Goal: Transaction & Acquisition: Purchase product/service

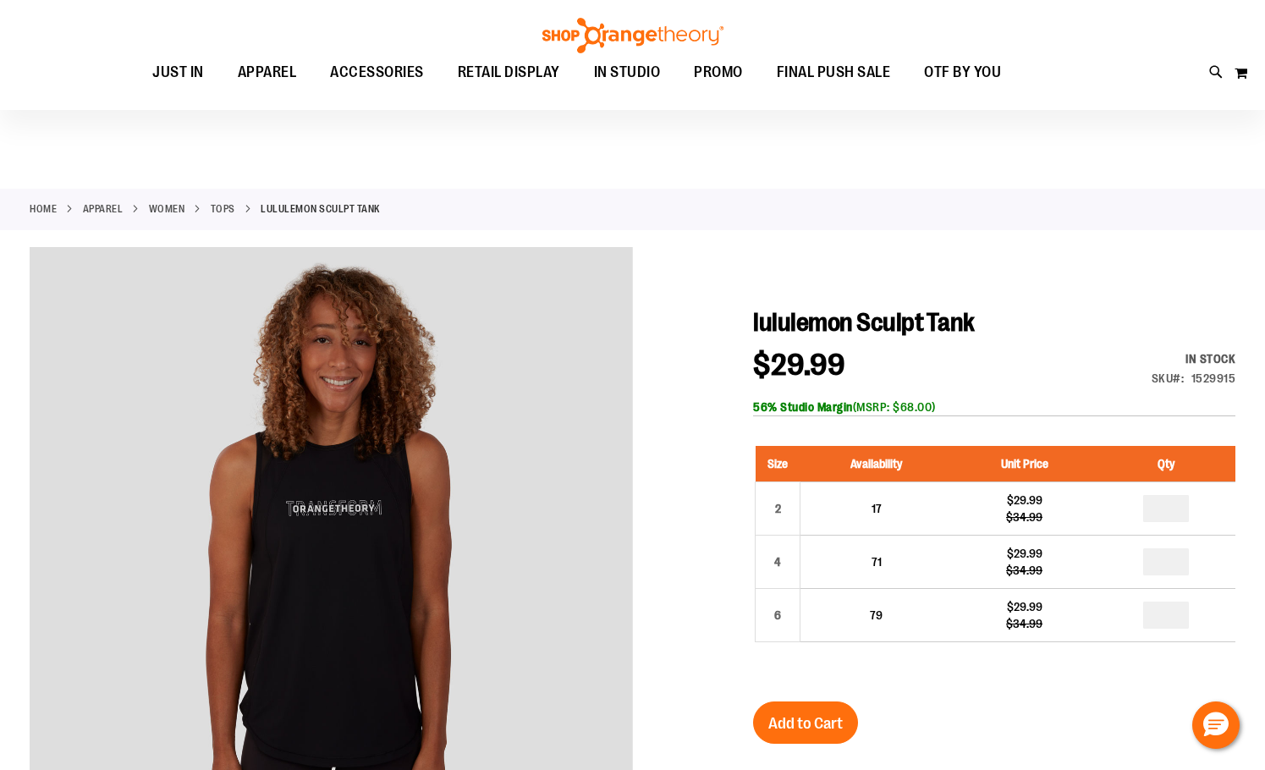
scroll to position [168, 0]
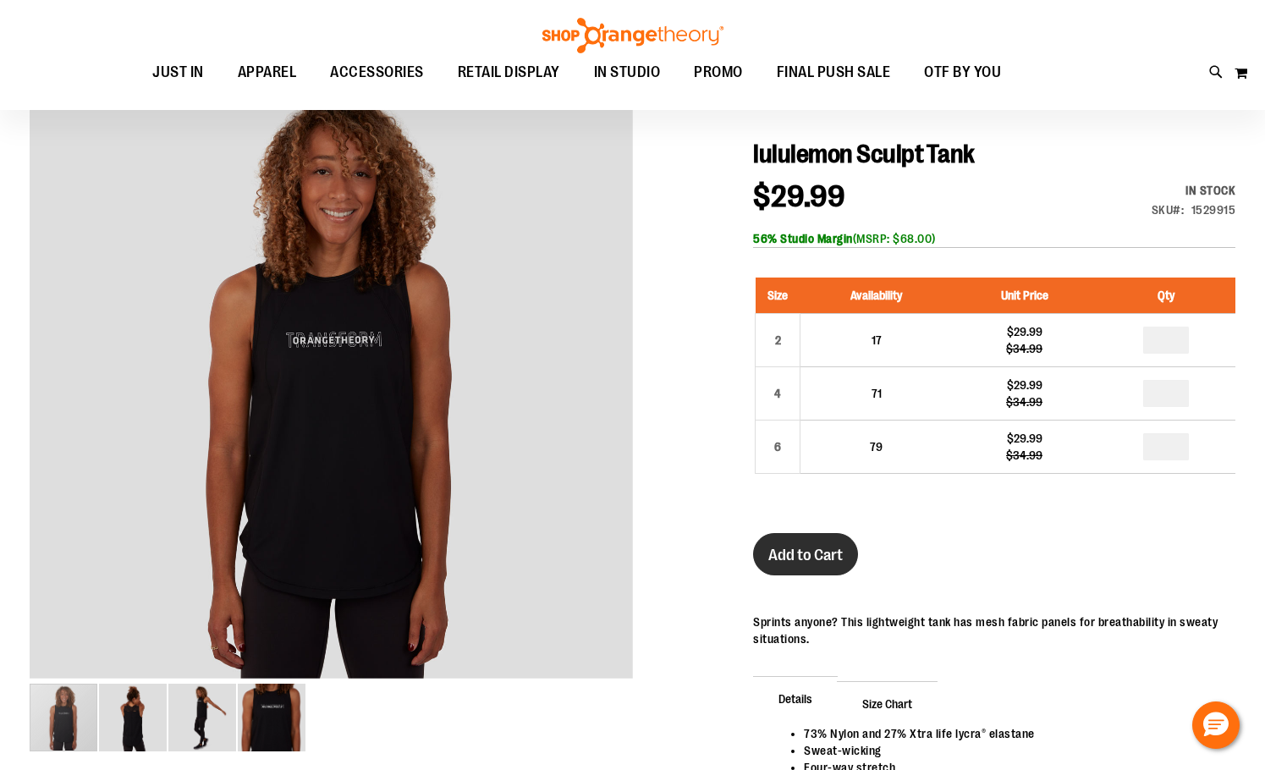
click at [804, 564] on span "Add to Cart" at bounding box center [805, 555] width 74 height 19
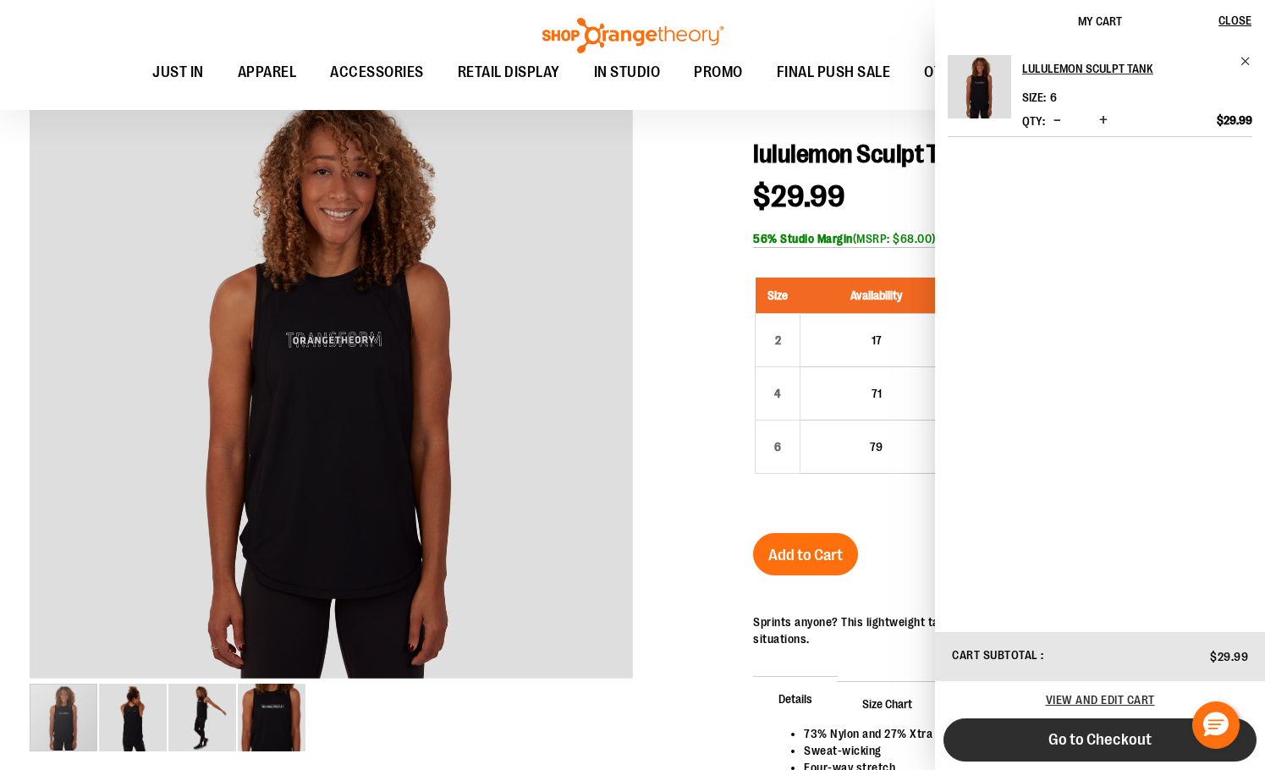
click at [1073, 737] on span "Go to Checkout" at bounding box center [1100, 739] width 103 height 19
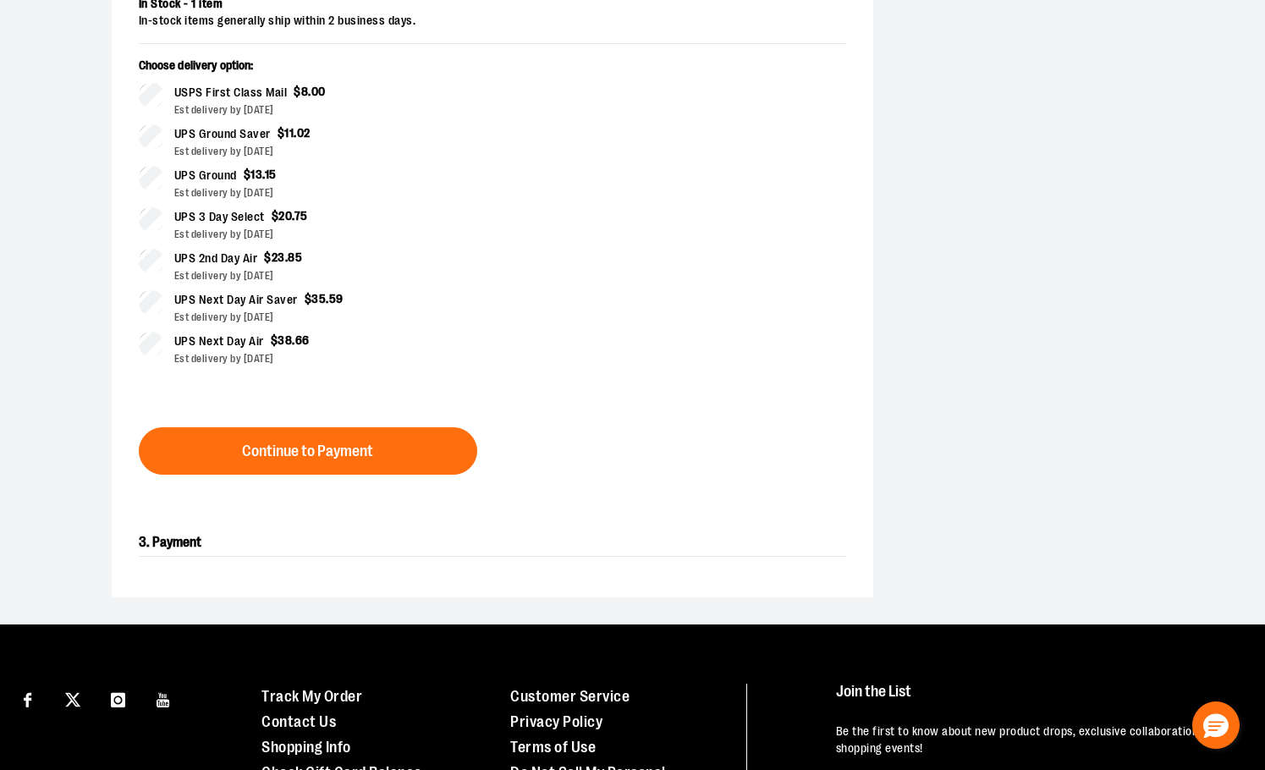
scroll to position [592, 0]
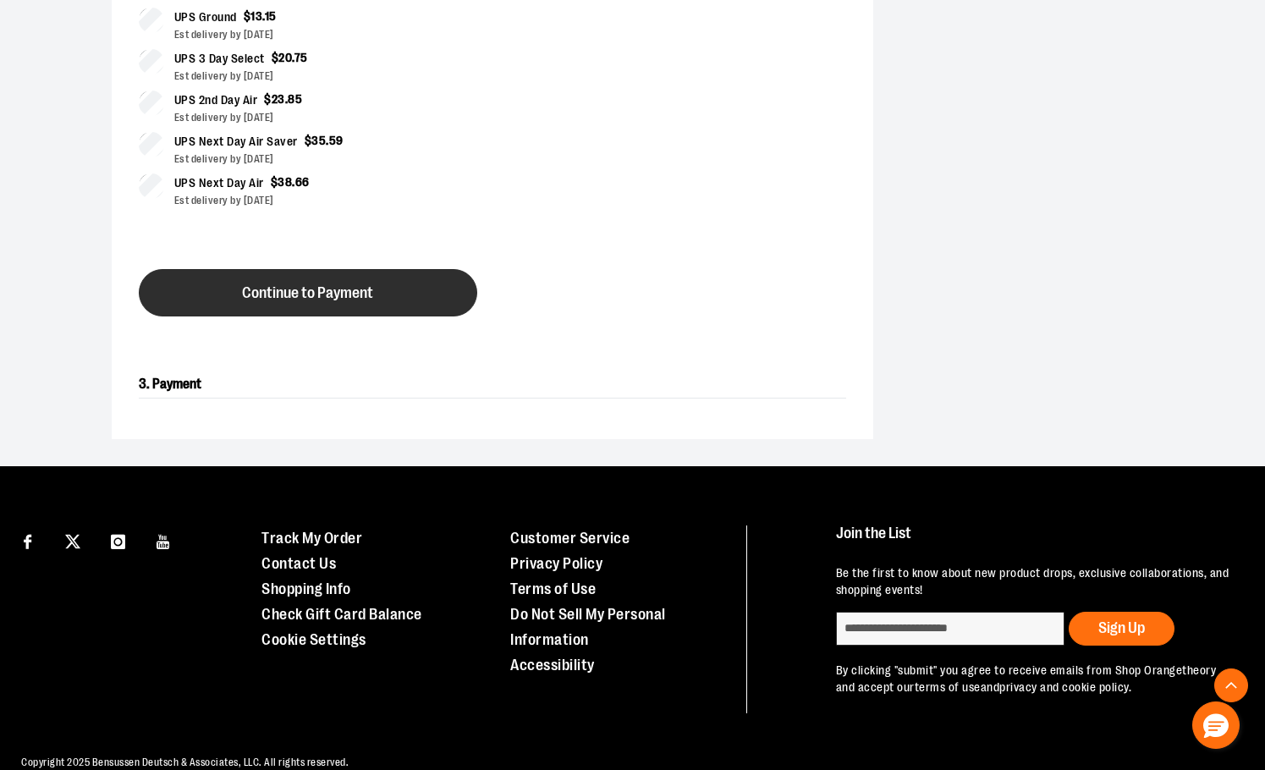
click at [311, 316] on button "Continue to Payment" at bounding box center [308, 292] width 338 height 47
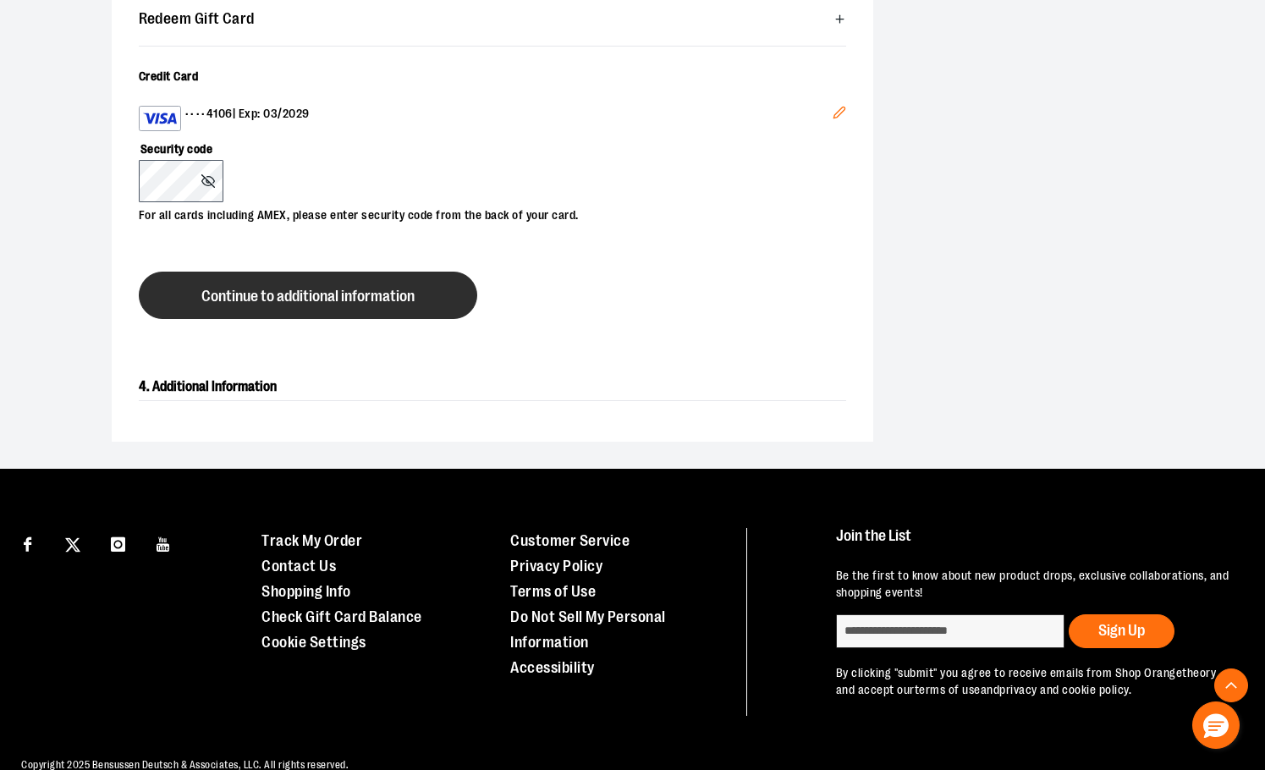
click at [254, 305] on span "Continue to additional information" at bounding box center [307, 297] width 213 height 16
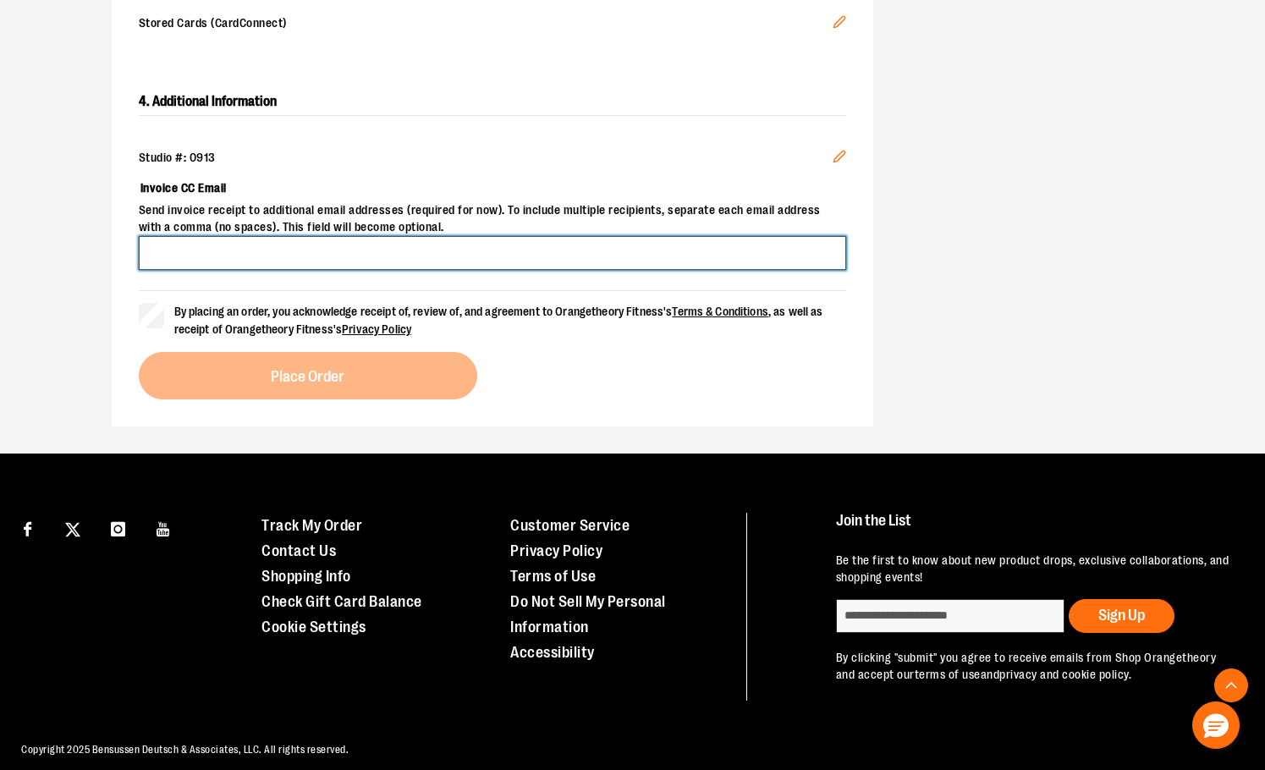
click at [240, 270] on input "Invoice CC Email" at bounding box center [492, 253] width 707 height 34
type input "**********"
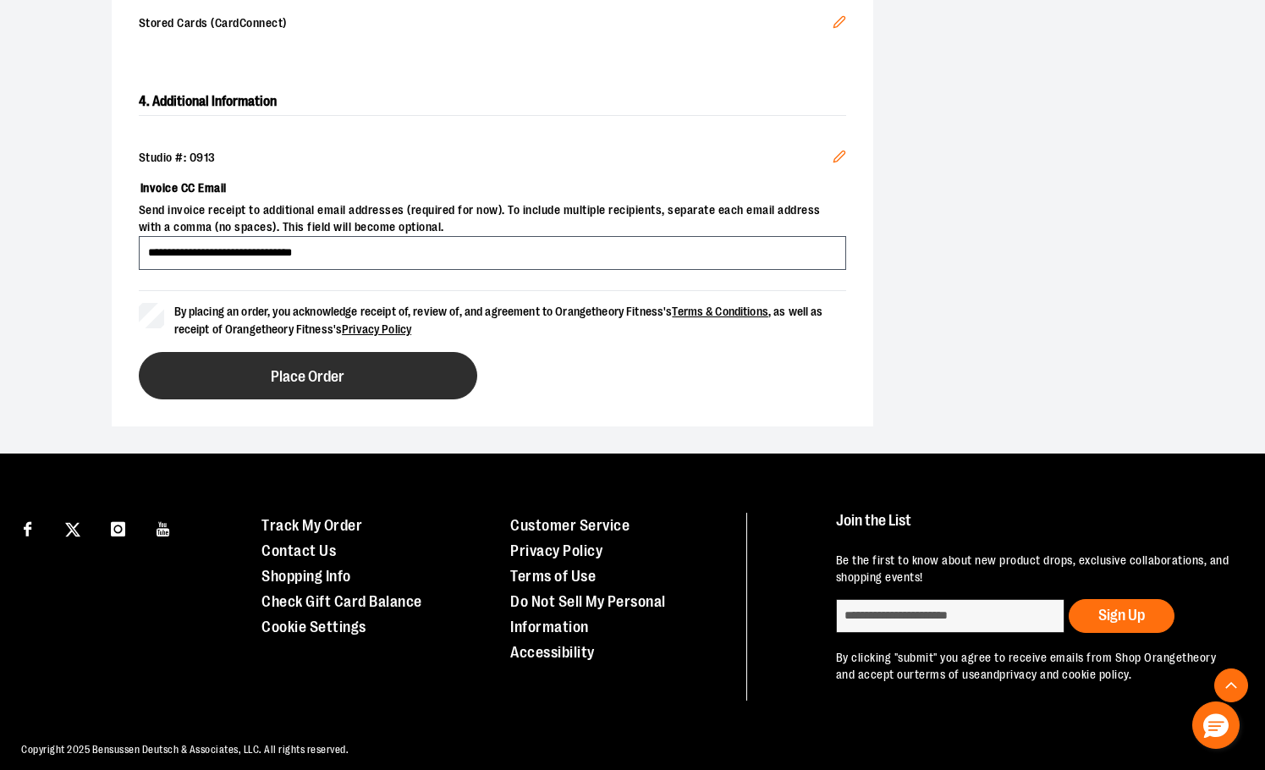
click at [211, 399] on button "Place Order" at bounding box center [308, 375] width 338 height 47
